Goal: Ask a question

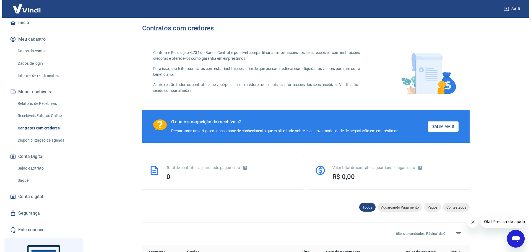
scroll to position [83, 0]
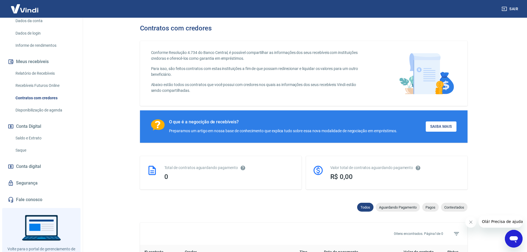
click at [38, 166] on span "Conta digital" at bounding box center [28, 167] width 25 height 8
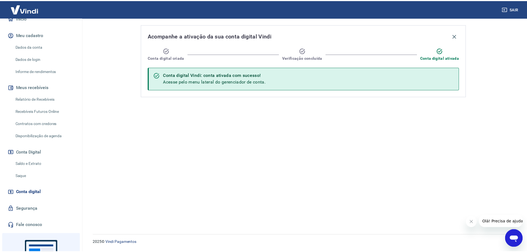
scroll to position [28, 0]
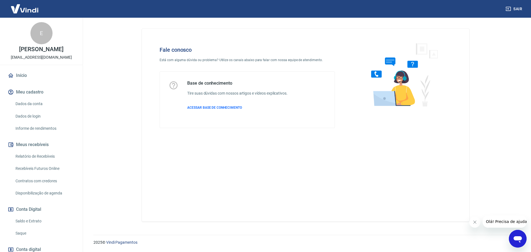
click at [519, 243] on icon "Abrir janela de mensagens" at bounding box center [518, 239] width 10 height 10
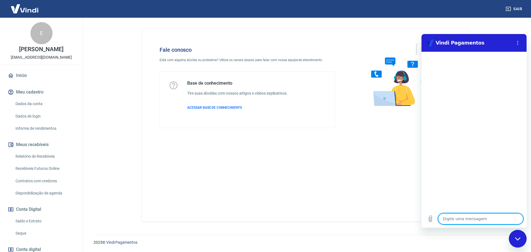
click at [479, 217] on textarea at bounding box center [480, 218] width 85 height 11
type textarea "b"
type textarea "x"
type textarea "bo"
type textarea "x"
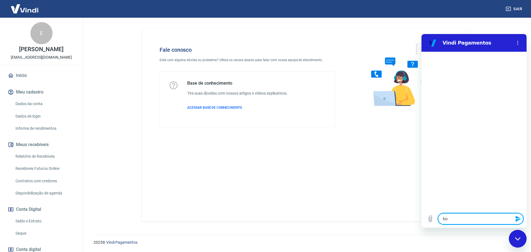
type textarea "boa"
type textarea "x"
type textarea "boa"
type textarea "x"
type textarea "boa t"
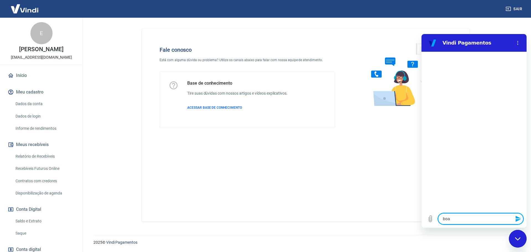
type textarea "x"
type textarea "boa ta"
type textarea "x"
type textarea "boa tar"
type textarea "x"
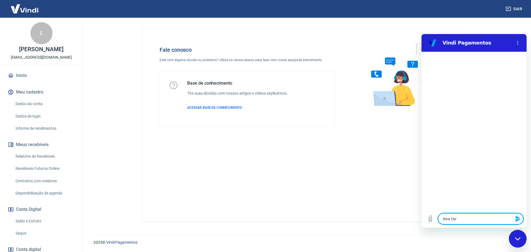
type textarea "boa tard"
type textarea "x"
type textarea "boa tarde"
type textarea "x"
type textarea "boa tarde,"
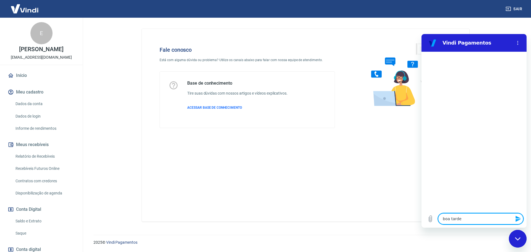
type textarea "x"
type textarea "boa tarde,"
type textarea "x"
type textarea "boa tarde, t"
type textarea "x"
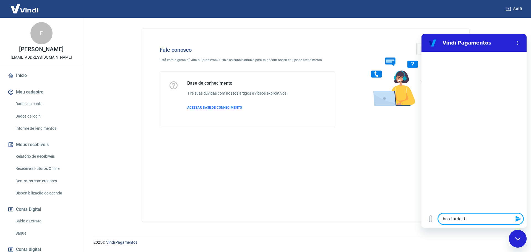
type textarea "boa tarde, te"
type textarea "x"
type textarea "boa tarde, tem"
type textarea "x"
type textarea "boa tarde, temo"
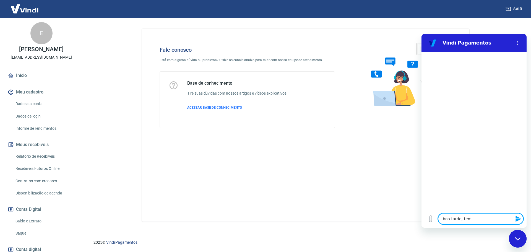
type textarea "x"
type textarea "boa tarde, temos"
type textarea "x"
type textarea "boa tarde, temos"
type textarea "x"
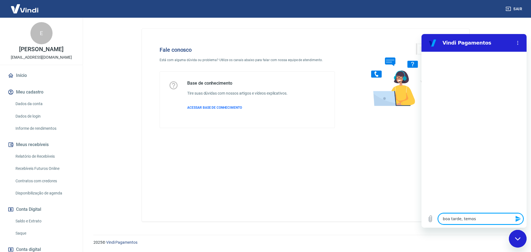
type textarea "boa tarde, temos u"
type textarea "x"
type textarea "boa tarde, temos um"
type textarea "x"
type textarea "boa tarde, temos um"
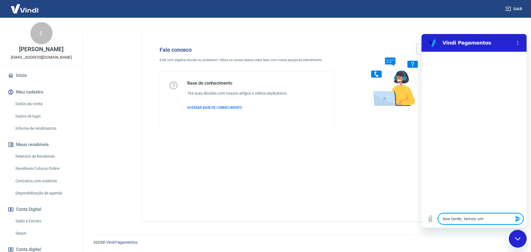
type textarea "x"
type textarea "boa tarde, temos um b"
type textarea "x"
type textarea "boa tarde, temos um bo"
type textarea "x"
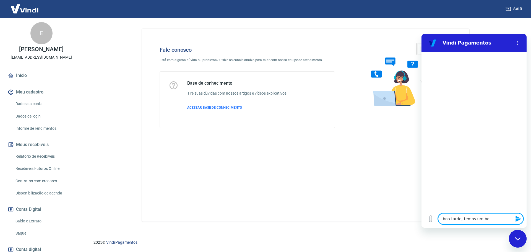
type textarea "boa tarde, temos um bol"
type textarea "x"
type textarea "boa tarde, temos um bole"
type textarea "x"
type textarea "boa tarde, temos um bolet"
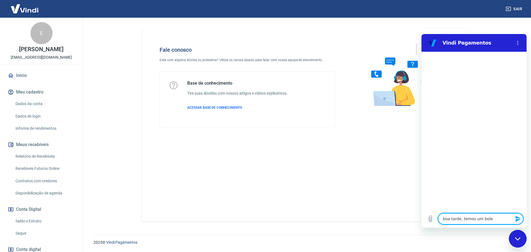
type textarea "x"
type textarea "boa tarde, temos um boleto"
type textarea "x"
type textarea "boa tarde, temos um boleto"
type textarea "x"
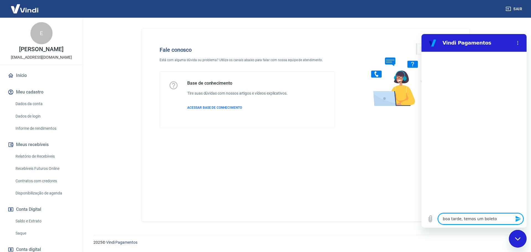
type textarea "boa tarde, temos um boleto i"
type textarea "x"
type textarea "boa tarde, temos um boleto in"
type textarea "x"
type textarea "boa tarde, temos um boleto int"
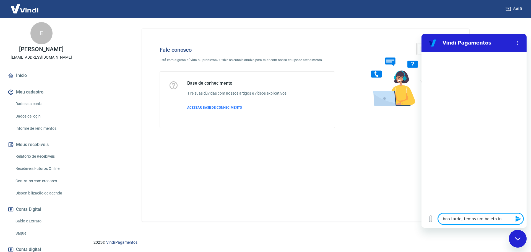
type textarea "x"
type textarea "boa tarde, temos um boleto inte"
type textarea "x"
type textarea "boa tarde, temos um boleto integ"
type textarea "x"
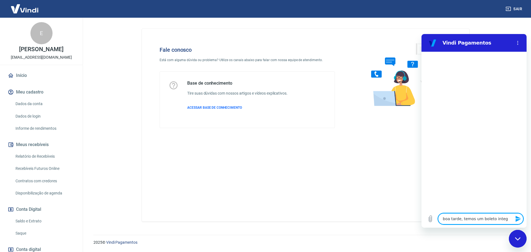
type textarea "boa tarde, temos um boleto integr"
type textarea "x"
type textarea "boa tarde, temos um boleto integra"
type textarea "x"
type textarea "boa tarde, temos um boleto integrad"
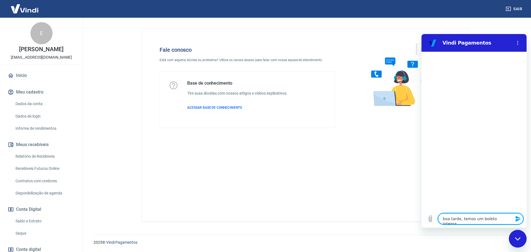
type textarea "x"
type textarea "boa tarde, temos um boleto integrado"
type textarea "x"
type textarea "boa tarde, temos um boleto integrado"
type textarea "x"
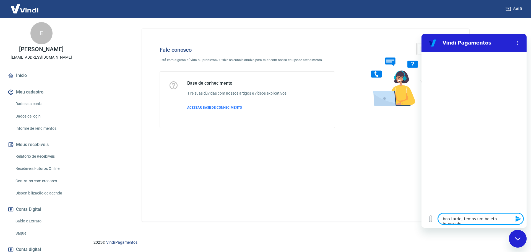
type textarea "boa tarde, temos um boleto integrado e"
type textarea "x"
type textarea "boa tarde, temos um boleto integrado em"
type textarea "x"
type textarea "boa tarde, temos um boleto integrado em"
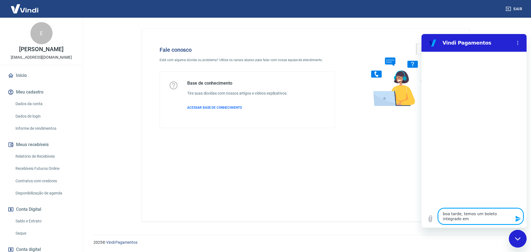
type textarea "x"
type textarea "boa tarde, temos um boleto integrado em n"
type textarea "x"
type textarea "boa tarde, temos um boleto integrado em no"
type textarea "x"
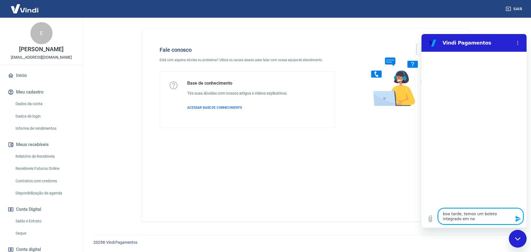
type textarea "boa tarde, temos um boleto integrado em nos"
type textarea "x"
type textarea "boa tarde, temos um boleto integrado em noss"
type textarea "x"
type textarea "boa tarde, temos um boleto integrado em nossa"
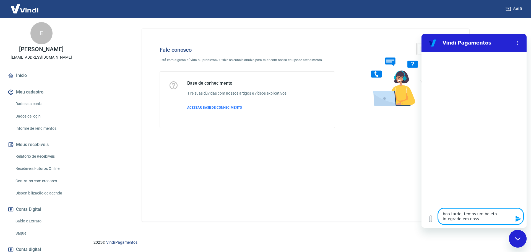
type textarea "x"
type textarea "boa tarde, temos um boleto integrado em nossa"
type textarea "x"
type textarea "boa tarde, temos um boleto integrado em nossa c"
type textarea "x"
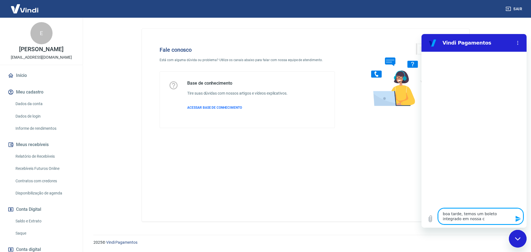
type textarea "boa tarde, temos um boleto integrado em nossa co"
type textarea "x"
type textarea "boa tarde, temos um boleto integrado em nossa con"
type textarea "x"
type textarea "boa tarde, temos um boleto integrado em nossa cont"
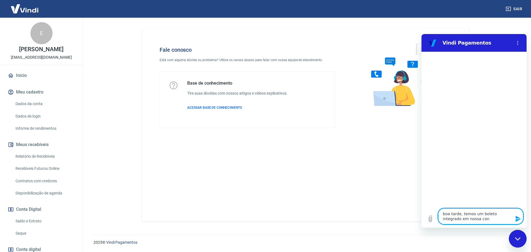
type textarea "x"
type textarea "boa tarde, temos um boleto integrado em nossa conta"
type textarea "x"
type textarea "boa tarde, temos um boleto integrado em nossa conta."
type textarea "x"
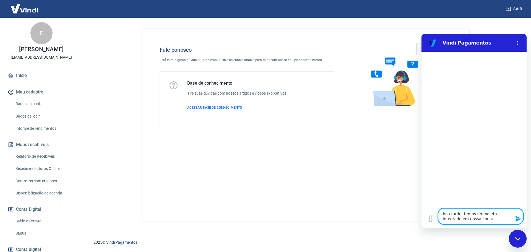
type textarea "boa tarde, temos um boleto integrado em nossa conta."
type textarea "x"
type textarea "boa tarde, temos um boleto integrado em nossa conta. m"
type textarea "x"
type textarea "boa tarde, temos um boleto integrado em nossa conta. ma"
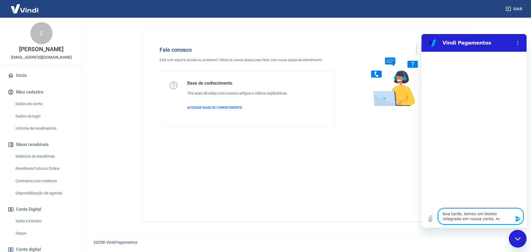
type textarea "x"
type textarea "boa tarde, temos um boleto integrado em nossa conta. mas"
type textarea "x"
type textarea "boa tarde, temos um boleto integrado em nossa conta. mas"
type textarea "x"
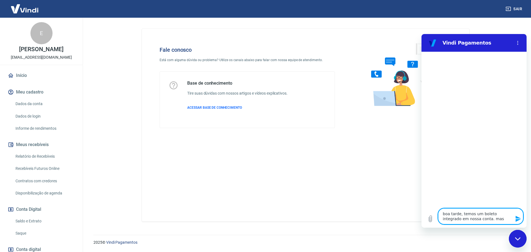
type textarea "boa tarde, temos um boleto integrado em nossa conta. mas n"
type textarea "x"
type textarea "boa tarde, temos um boleto integrado em nossa conta. mas"
type textarea "x"
type textarea "boa tarde, temos um boleto integrado em nossa conta. mas"
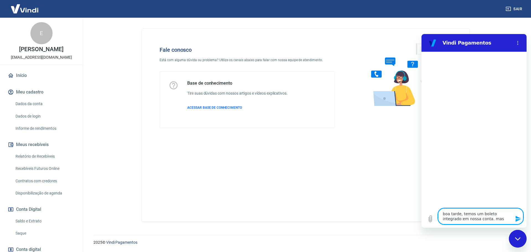
type textarea "x"
type textarea "boa tarde, temos um boleto integrado em nossa conta. ma"
type textarea "x"
type textarea "boa tarde, temos um boleto integrado em nossa conta. m"
type textarea "x"
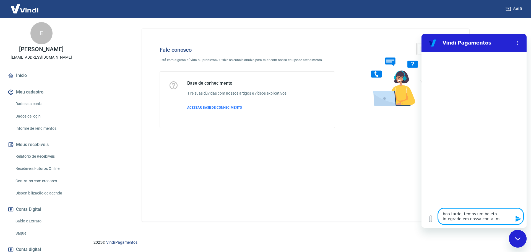
type textarea "boa tarde, temos um boleto integrado em nossa conta."
type textarea "x"
type textarea "boa tarde, temos um boleto integrado em nossa conta."
type textarea "x"
type textarea "boa tarde, temos um boleto integrado em nossa conta"
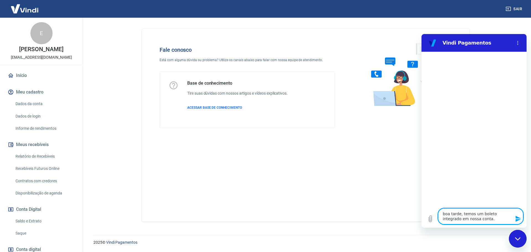
type textarea "x"
type textarea "boa tarde, temos um boleto integrado em nossa conta,"
type textarea "x"
type textarea "boa tarde, temos um boleto integrado em nossa conta,"
type textarea "x"
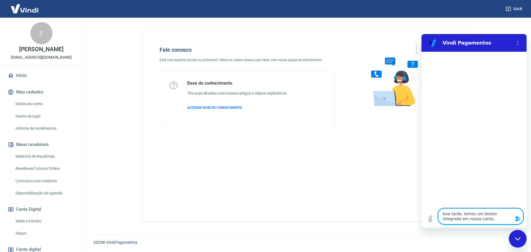
type textarea "boa tarde, temos um boleto integrado em nossa conta, n"
type textarea "x"
type textarea "boa tarde, temos um boleto integrado em nossa conta, no"
type textarea "x"
type textarea "boa tarde, temos um boleto integrado em nossa conta, no"
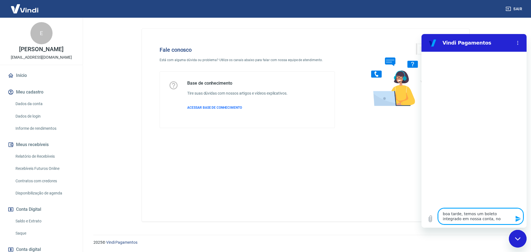
type textarea "x"
type textarea "boa tarde, temos um boleto integrado em nossa conta, no n"
type textarea "x"
type textarea "boa tarde, temos um boleto integrado em nossa conta, no no"
type textarea "x"
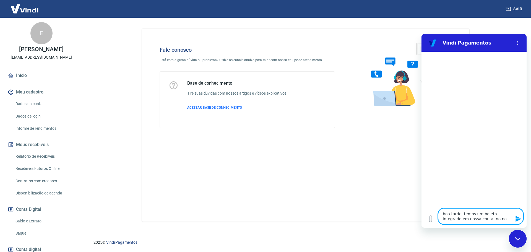
type textarea "boa tarde, temos um boleto integrado em nossa conta, no nom"
type textarea "x"
type textarea "boa tarde, temos um boleto integrado em nossa conta, no nome"
type textarea "x"
type textarea "boa tarde, temos um boleto integrado em nossa conta, no nome"
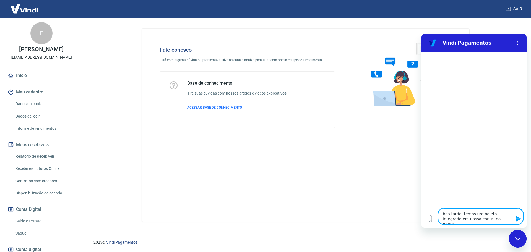
type textarea "x"
type textarea "boa tarde, temos um boleto integrado em nossa conta, no nome d"
type textarea "x"
type textarea "boa tarde, temos um boleto integrado em nossa conta, no nome de"
type textarea "x"
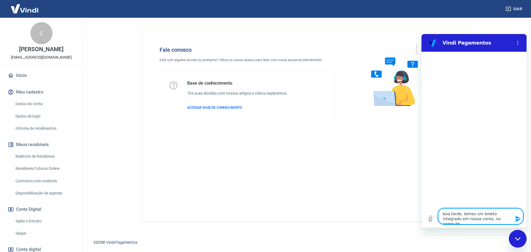
type textarea "boa tarde, temos um boleto integrado em nossa conta, no nome de"
type textarea "x"
type textarea "boa tarde, temos um boleto integrado em nossa conta, no nome de v"
type textarea "x"
type textarea "boa tarde, temos um boleto integrado em nossa conta, no nome de vo"
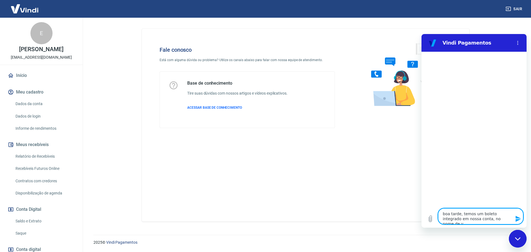
type textarea "x"
type textarea "boa tarde, temos um boleto integrado em nossa conta, no nome de voc"
type textarea "x"
type textarea "boa tarde, temos um boleto integrado em nossa conta, no nome de você"
type textarea "x"
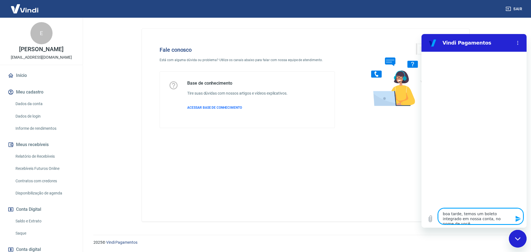
type textarea "boa tarde, temos um boleto integrado em nossa conta, no nome de vocês"
type textarea "x"
type textarea "boa tarde, temos um boleto integrado em nossa conta, no nome de vocês,"
type textarea "x"
type textarea "boa tarde, temos um boleto integrado em nossa conta, no nome de vocês,"
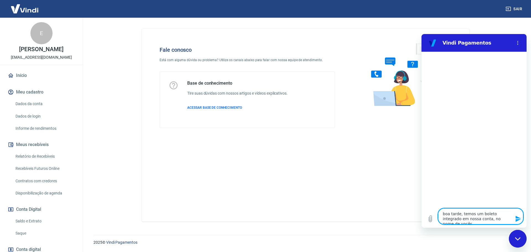
type textarea "x"
type textarea "boa tarde, temos um boleto integrado em nossa conta, no nome de vocês, s"
type textarea "x"
type textarea "boa tarde, temos um boleto integrado em nossa conta, no nome de vocês, só"
type textarea "x"
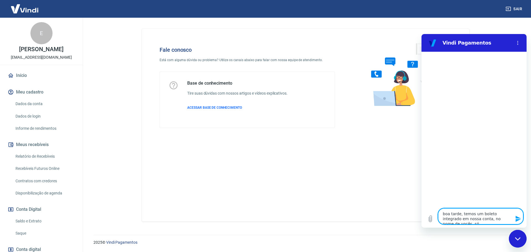
type textarea "boa tarde, temos um boleto integrado em nossa conta, no nome de vocês, só"
type textarea "x"
type textarea "boa tarde, temos um boleto integrado em nossa conta, no nome de vocês, só n"
type textarea "x"
type textarea "boa tarde, temos um boleto integrado em nossa conta, no nome de vocês, só nã"
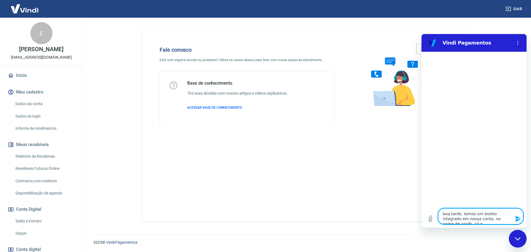
type textarea "x"
type textarea "boa tarde, temos um boleto integrado em nossa conta, no nome de vocês, só não"
type textarea "x"
type textarea "boa tarde, temos um boleto integrado em nossa conta, no nome de vocês, só não"
type textarea "x"
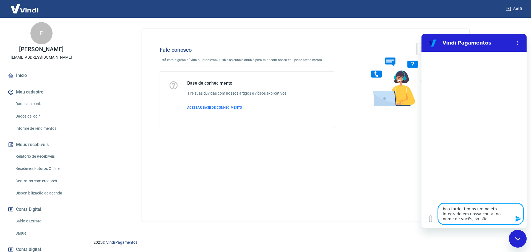
type textarea "boa tarde, temos um boleto integrado em nossa conta, no nome de vocês, só não s"
type textarea "x"
type textarea "boa tarde, temos um boleto integrado em nossa conta, no nome de vocês, só não se"
type textarea "x"
type textarea "boa tarde, temos um boleto integrado em nossa conta, no nome de vocês, só não s…"
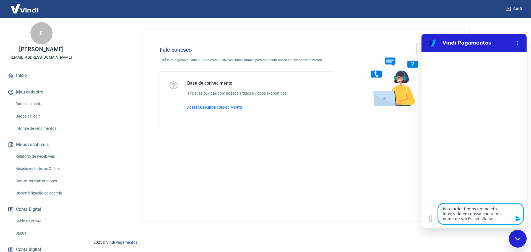
type textarea "x"
type textarea "boa tarde, temos um boleto integrado em nossa conta, no nome de vocês, só não s…"
type textarea "x"
type textarea "boa tarde, temos um boleto integrado em nossa conta, no nome de vocês, só não s…"
type textarea "x"
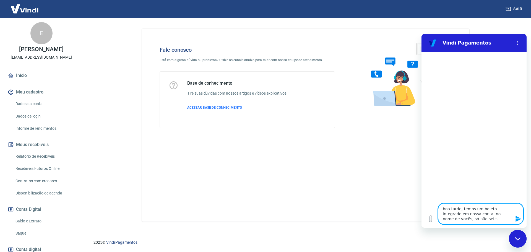
type textarea "boa tarde, temos um boleto integrado em nossa conta, no nome de vocês, só não s…"
type textarea "x"
type textarea "boa tarde, temos um boleto integrado em nossa conta, no nome de vocês, só não s…"
type textarea "x"
type textarea "boa tarde, temos um boleto integrado em nossa conta, no nome de vocês, só não s…"
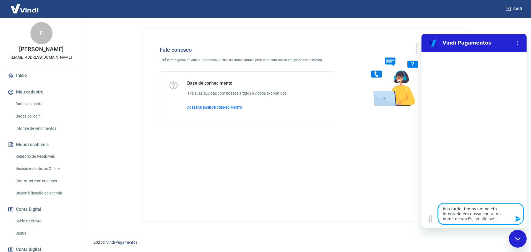
type textarea "x"
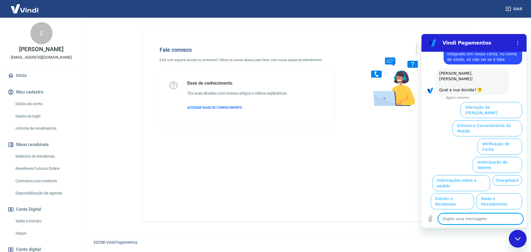
scroll to position [20, 0]
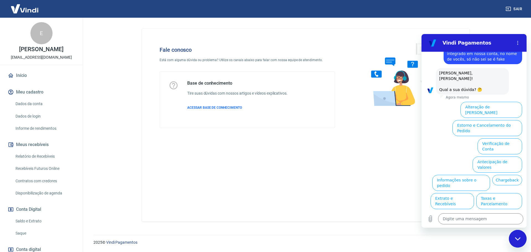
click at [496, 230] on button "Assinaturas e Faturas Tray" at bounding box center [495, 238] width 53 height 16
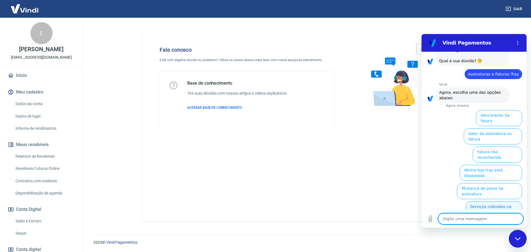
scroll to position [57, 0]
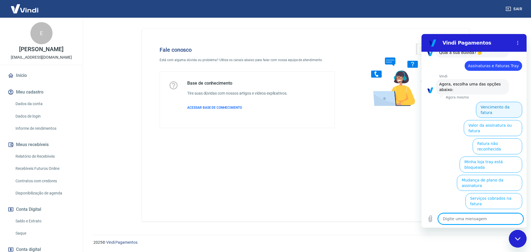
click at [501, 102] on button "Vencimento da fatura" at bounding box center [499, 110] width 46 height 16
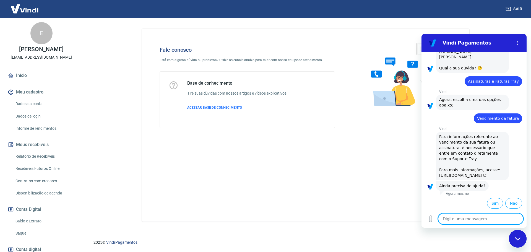
scroll to position [58, 0]
click at [449, 156] on div "Vindi diz: Para informações referente ao vencimento da sua fatura ou assinatura…" at bounding box center [472, 156] width 73 height 49
click at [449, 173] on link "https://basedeconhecimento.tray.com.br/hc/pt-br/articles/6743727654171-Como-ent…" at bounding box center [462, 175] width 47 height 4
